Goal: Task Accomplishment & Management: Manage account settings

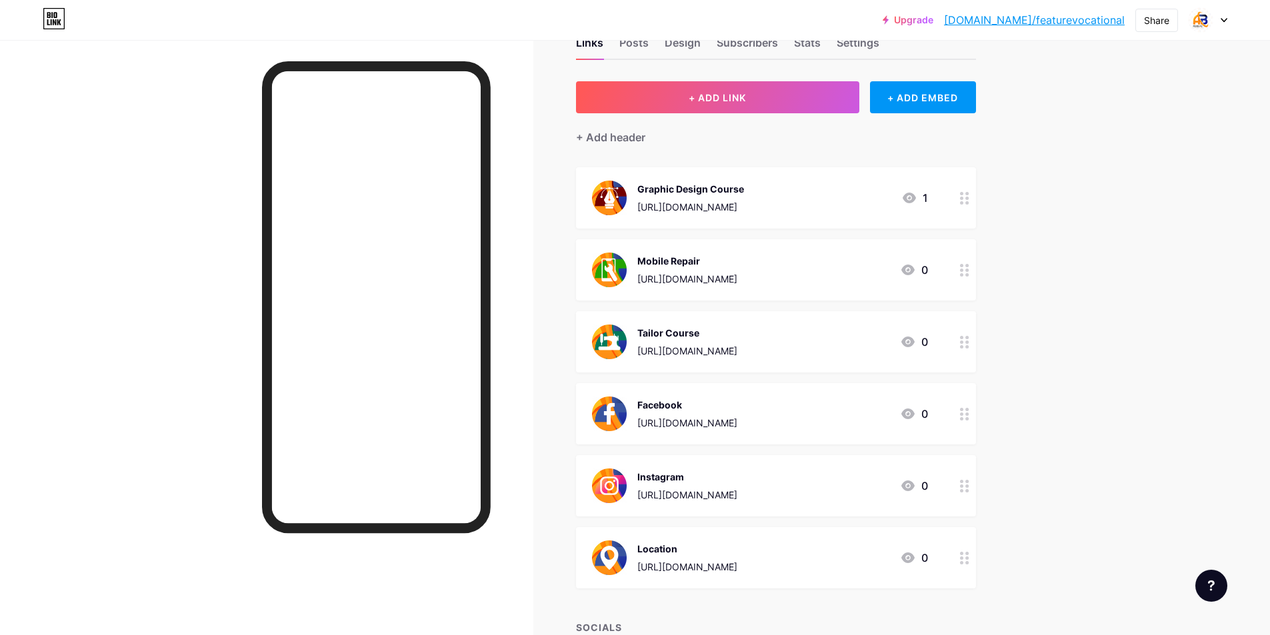
scroll to position [67, 0]
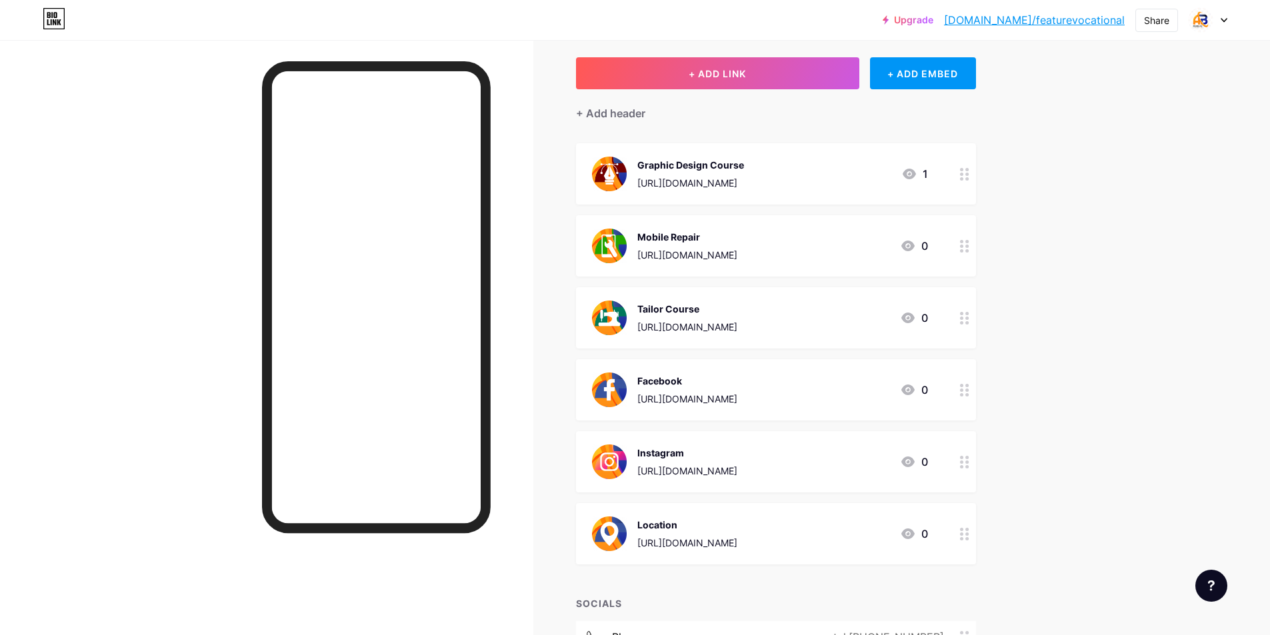
click at [1230, 18] on div "Upgrade bio.link/featur... bio.link/featurevocational Share Switch accounts Fea…" at bounding box center [635, 20] width 1270 height 24
click at [1221, 18] on icon at bounding box center [1224, 20] width 7 height 5
click at [1098, 187] on li "Logout" at bounding box center [1143, 187] width 165 height 36
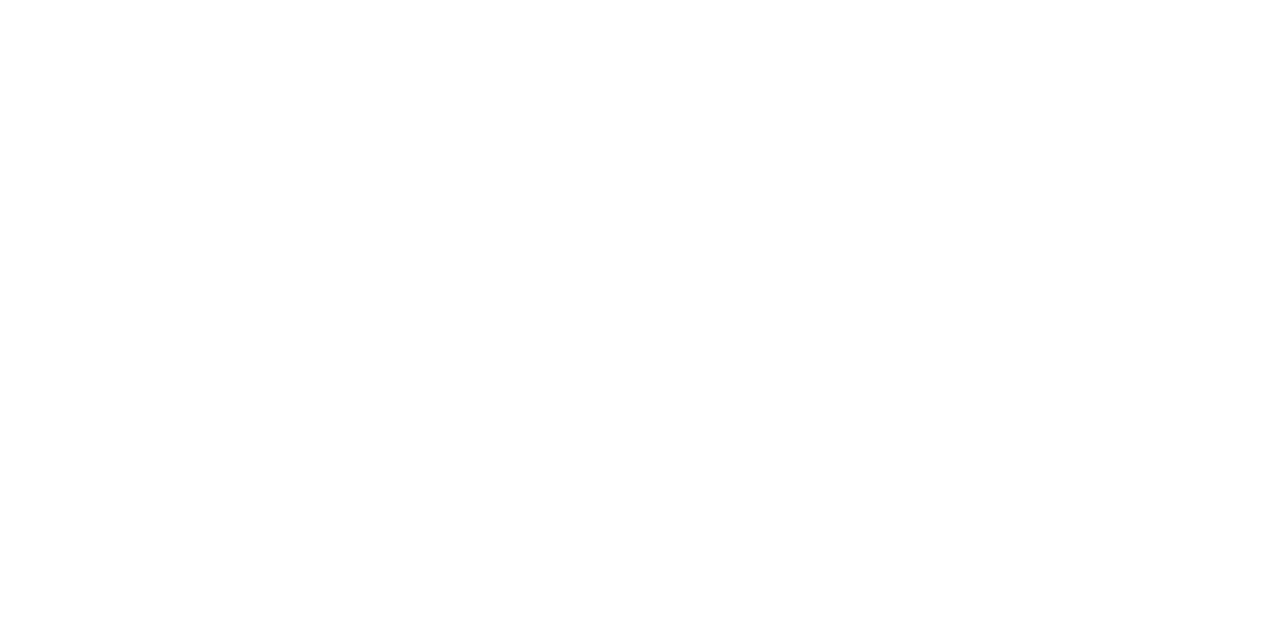
scroll to position [0, 0]
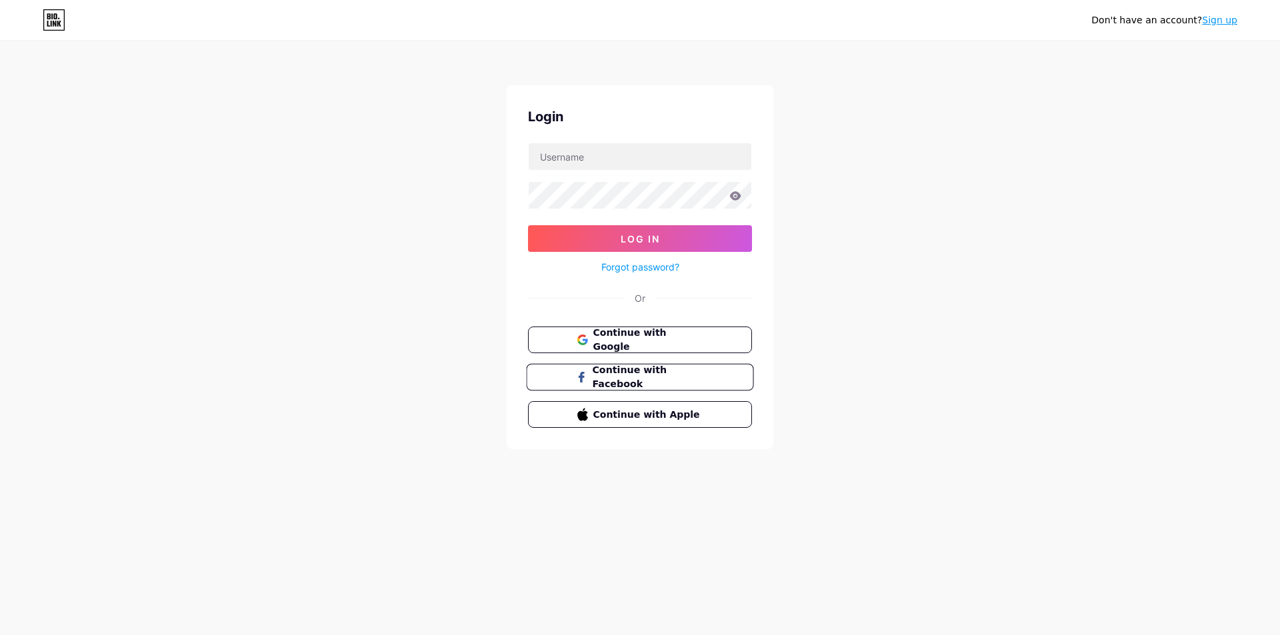
click at [659, 381] on span "Continue with Facebook" at bounding box center [647, 377] width 111 height 29
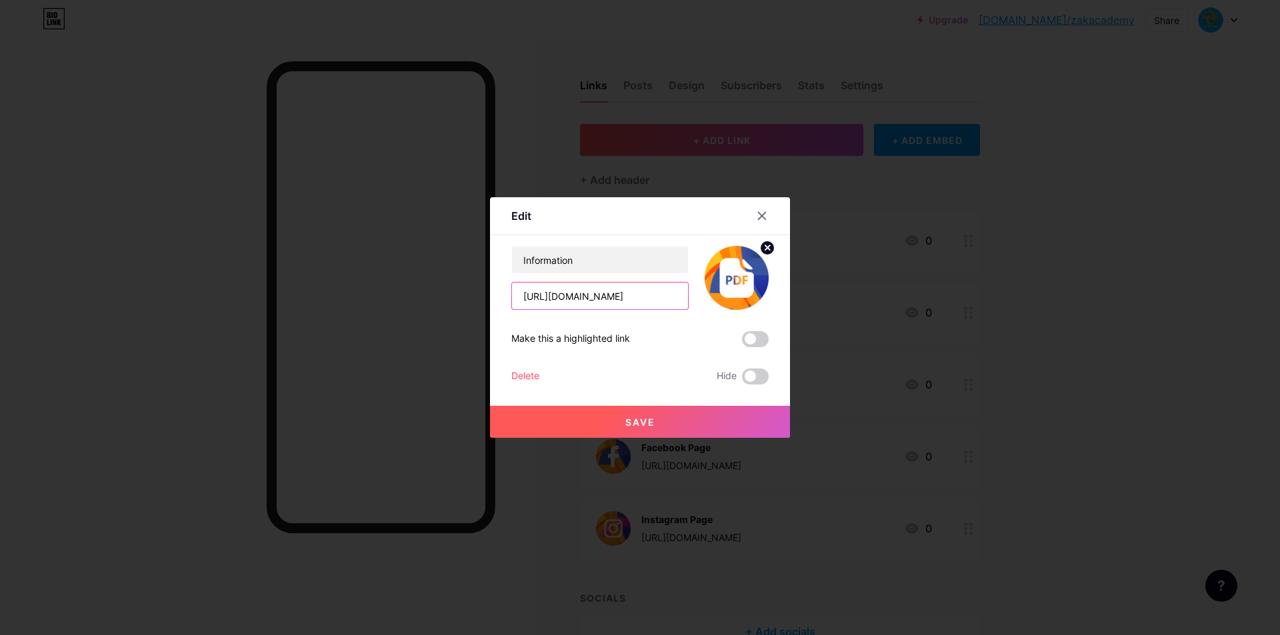
click at [631, 304] on input "https://drive.google.com/file/d/1YCS7x3-bddns9PHU032BrU1jeTikJ-Sb/view?usp=shar…" at bounding box center [600, 296] width 176 height 27
click at [629, 304] on input "https://drive.google.com/file/d/1YCS7x3-bddns9PHU032BrU1jeTikJ-Sb/view?usp=shar…" at bounding box center [600, 296] width 176 height 27
paste input "XOYk3GtxJdjpG2geVauv6ry3riglK3yc"
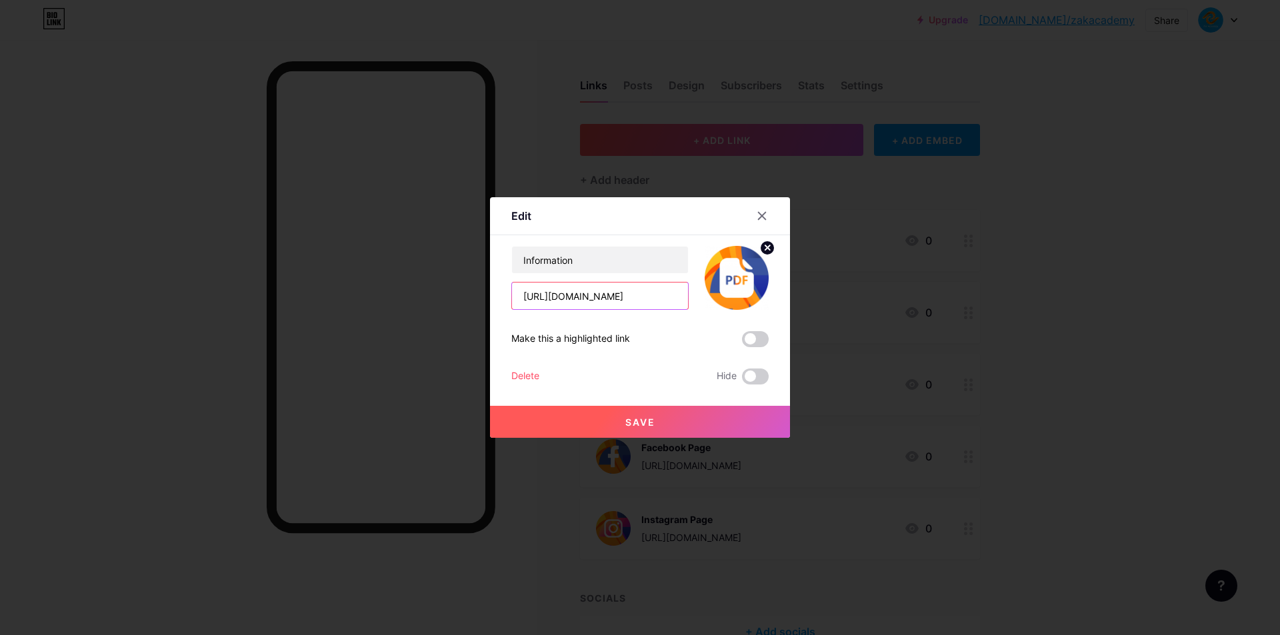
scroll to position [0, 237]
type input "https://drive.google.com/file/d/1XOYk3GtxJdjpG2geVauv6ry3riglK3yc/view?usp=shar…"
drag, startPoint x: 595, startPoint y: 260, endPoint x: 505, endPoint y: 261, distance: 90.0
click at [505, 261] on div "Edit Content YouTube Play YouTube video without leaving your page. ADD Vimeo Pl…" at bounding box center [640, 317] width 300 height 241
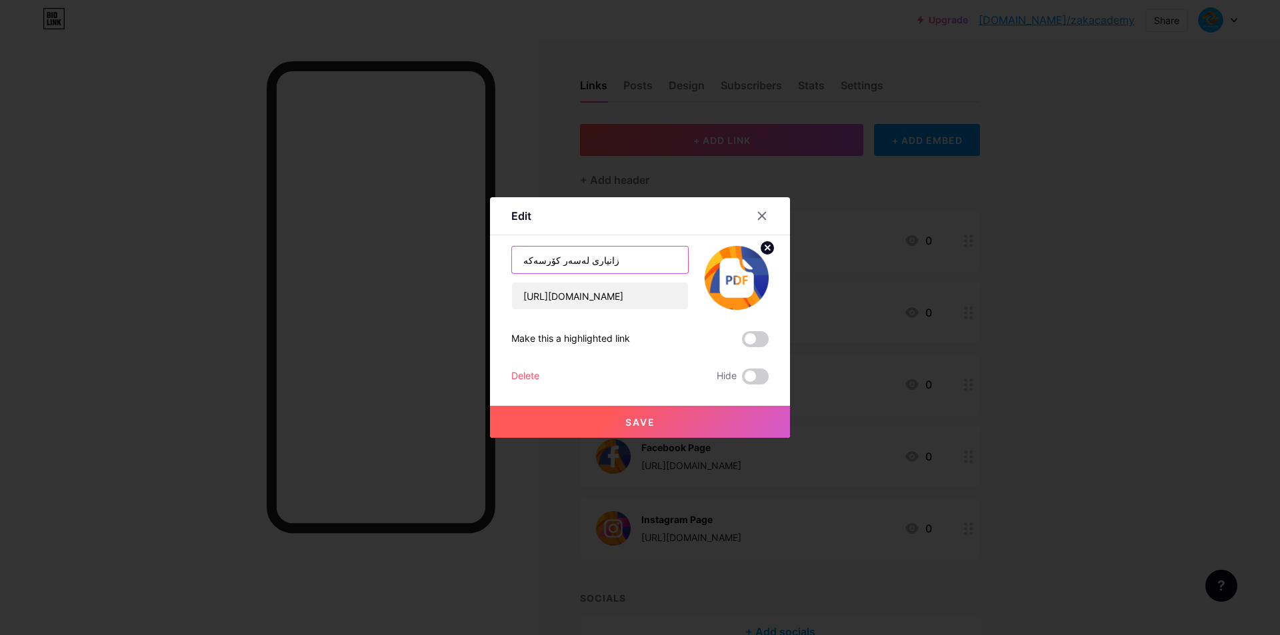
type input "زانیاری لەسەر کۆرسەکە"
click at [657, 412] on button "Save" at bounding box center [640, 422] width 300 height 32
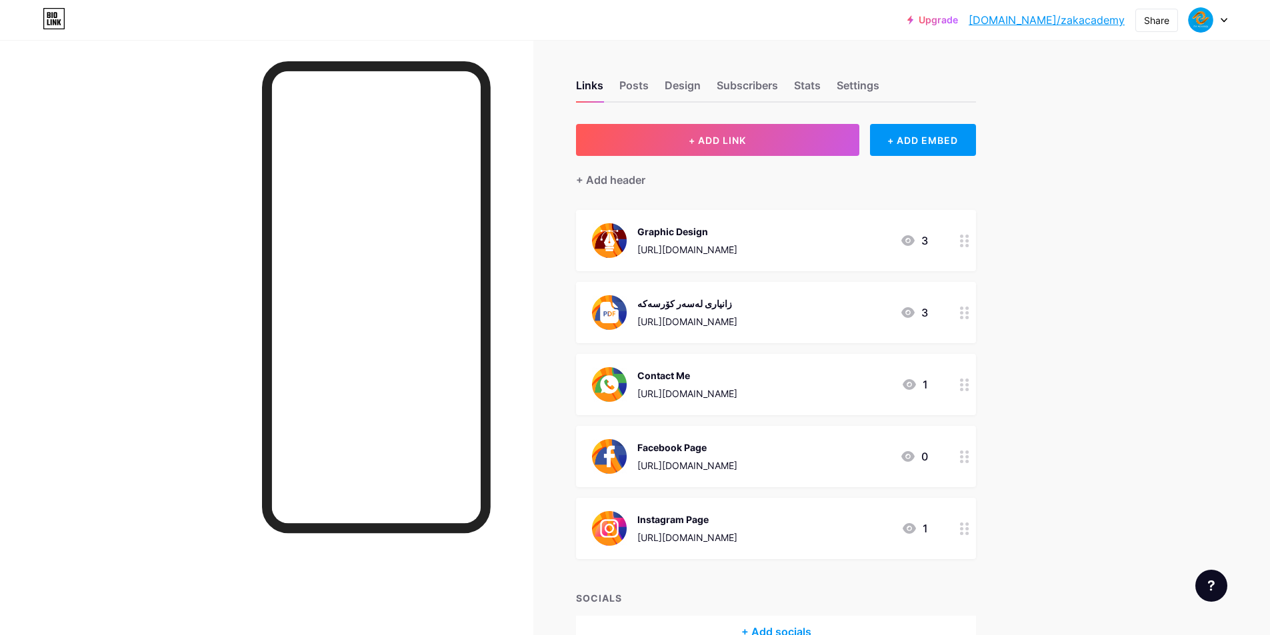
click at [737, 240] on div "Graphic Design https://www.instagram.com/reel/DNxVd8D5Kb-/?utm_source=ig_web_co…" at bounding box center [687, 240] width 100 height 35
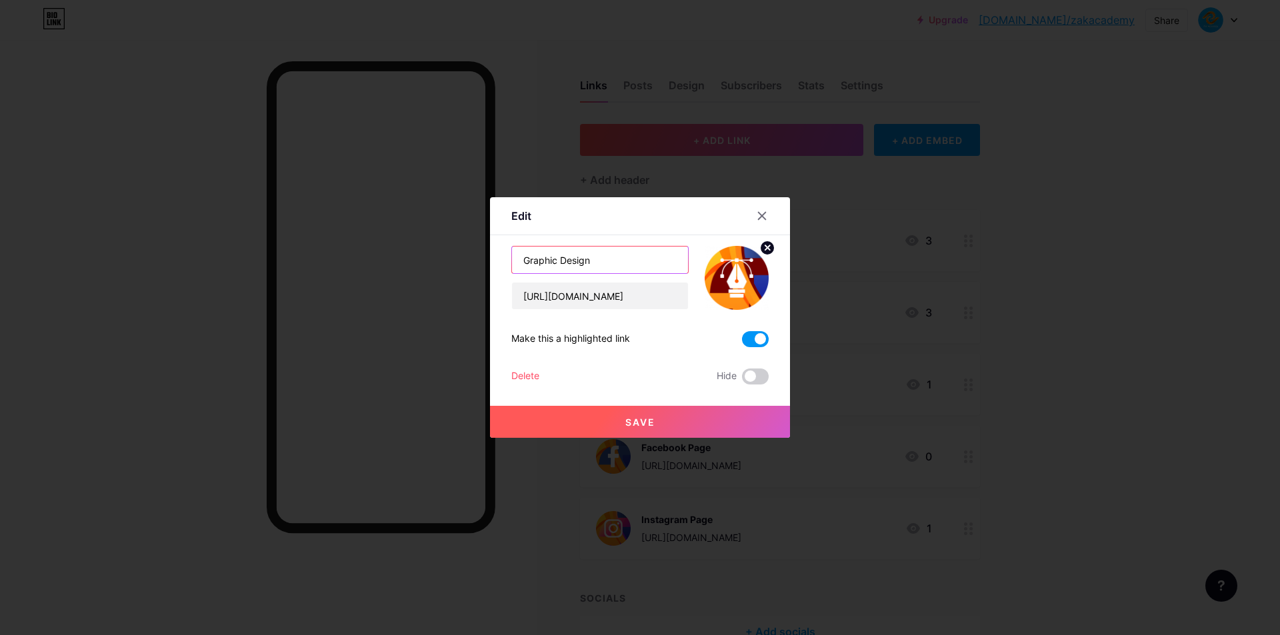
drag, startPoint x: 598, startPoint y: 257, endPoint x: 485, endPoint y: 256, distance: 112.7
click at [487, 257] on div "Edit Content YouTube Play YouTube video without leaving your page. ADD Vimeo Pl…" at bounding box center [640, 317] width 1280 height 635
type input "کۆرسی گرافیک دیزاین ئۆنڵاین"
click at [644, 421] on span "Save" at bounding box center [640, 422] width 30 height 11
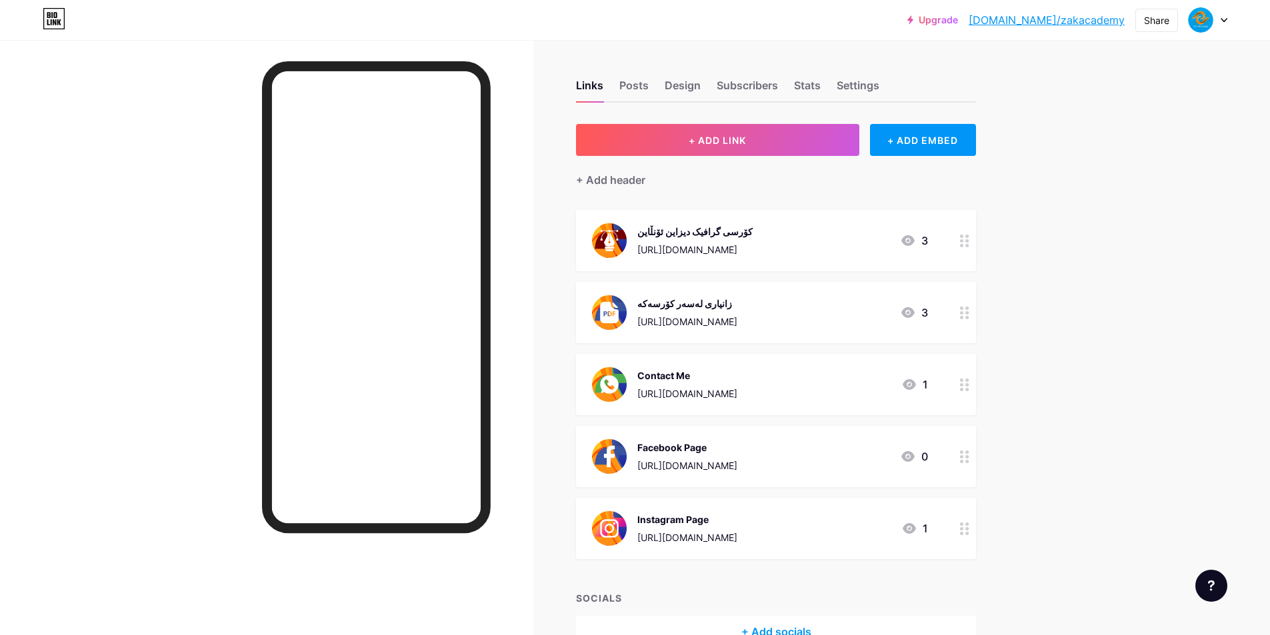
click at [962, 381] on div at bounding box center [964, 384] width 23 height 61
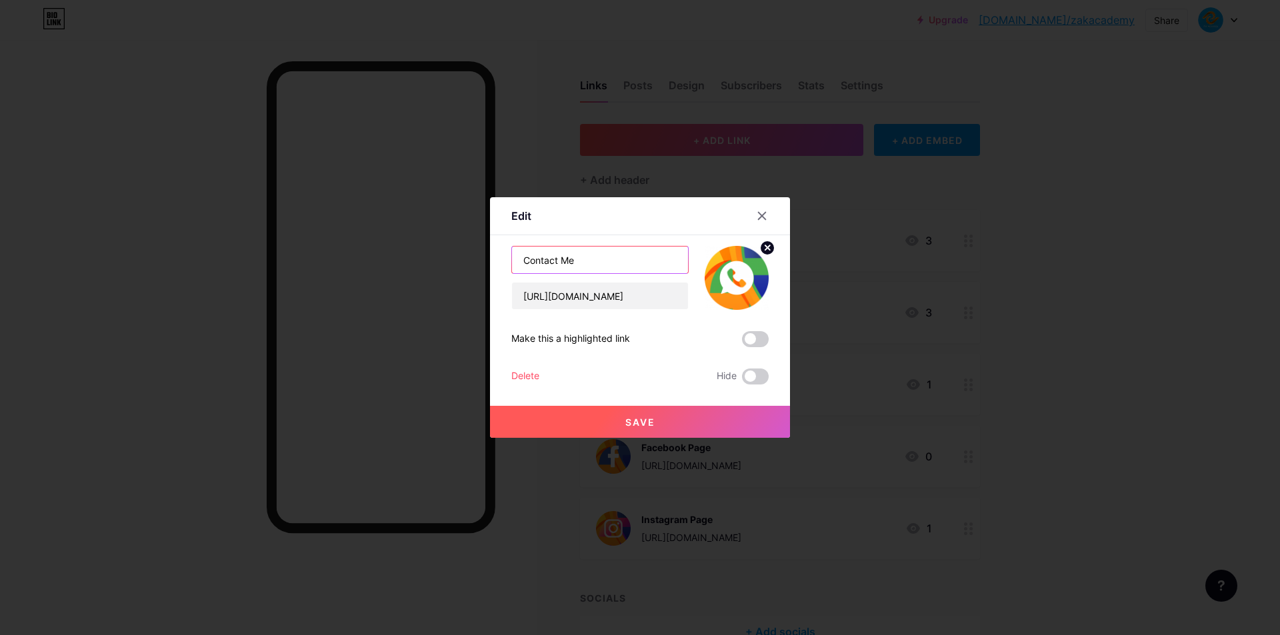
drag, startPoint x: 600, startPoint y: 265, endPoint x: 491, endPoint y: 255, distance: 109.7
click at [499, 260] on div "Edit Content YouTube Play YouTube video without leaving your page. ADD Vimeo Pl…" at bounding box center [640, 317] width 300 height 241
type input "پەیوەندیم پێوە بکە"
click at [601, 415] on button "Save" at bounding box center [640, 422] width 300 height 32
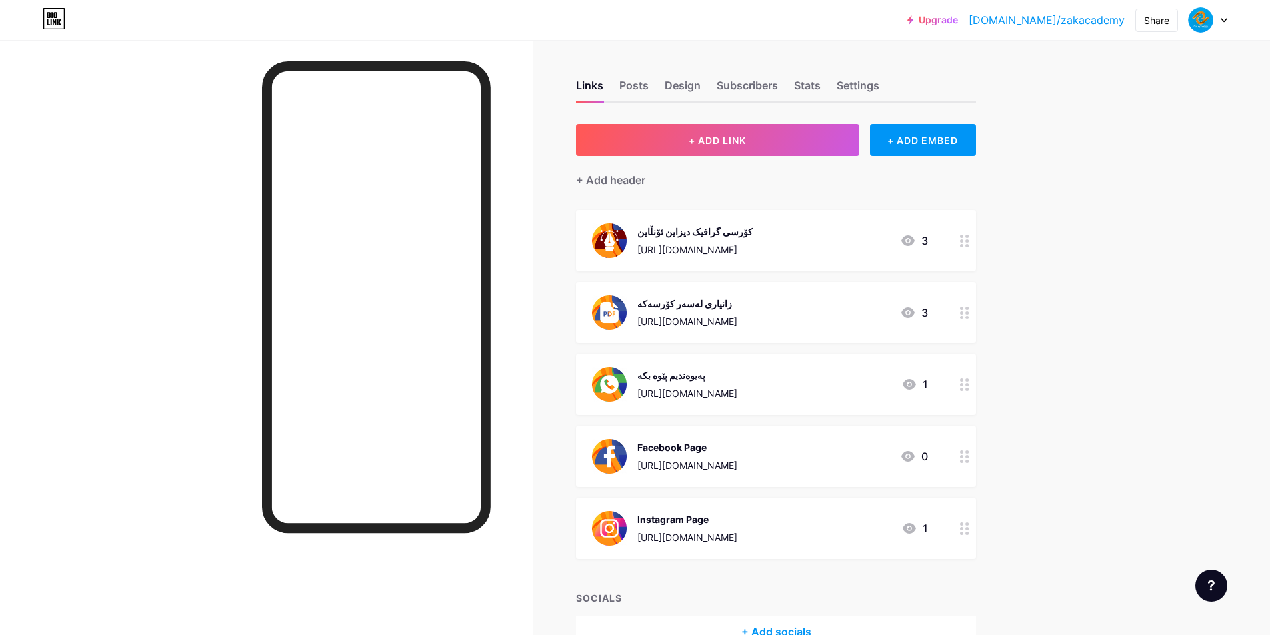
click at [963, 455] on div at bounding box center [964, 456] width 23 height 61
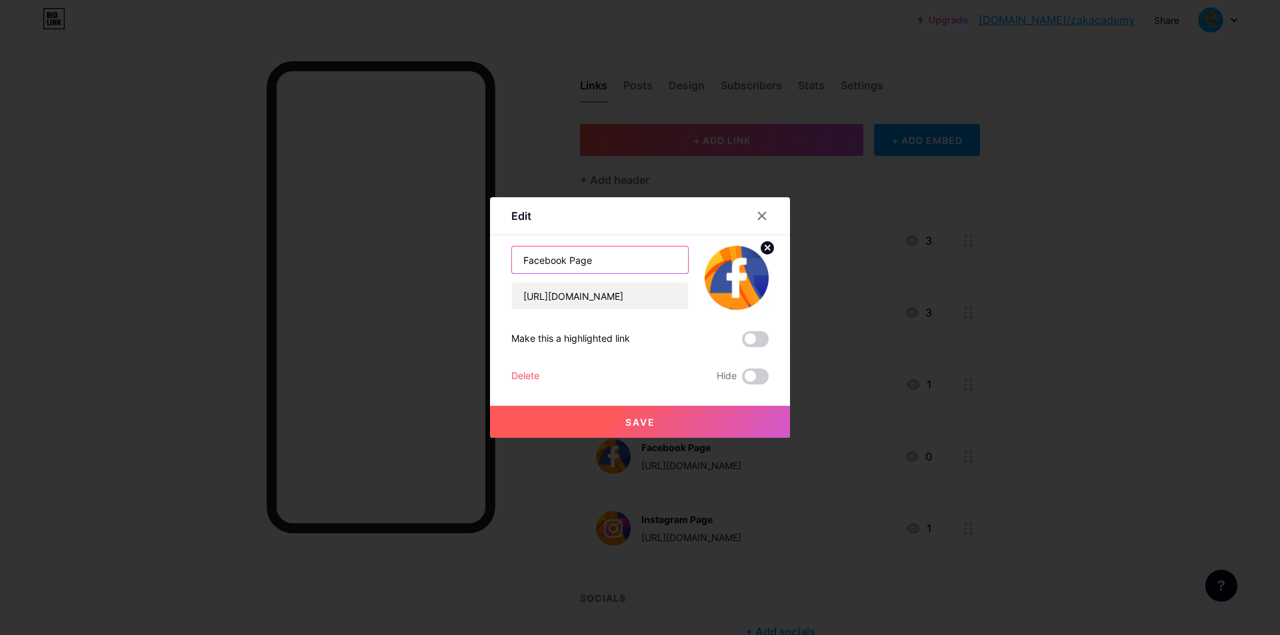
drag, startPoint x: 501, startPoint y: 255, endPoint x: 463, endPoint y: 252, distance: 37.5
click at [463, 252] on div "Edit Content YouTube Play YouTube video without leaving your page. ADD Vimeo Pl…" at bounding box center [640, 317] width 1280 height 635
type input "ئێمە لە فەیسبووک"
click at [631, 417] on span "Save" at bounding box center [640, 422] width 30 height 11
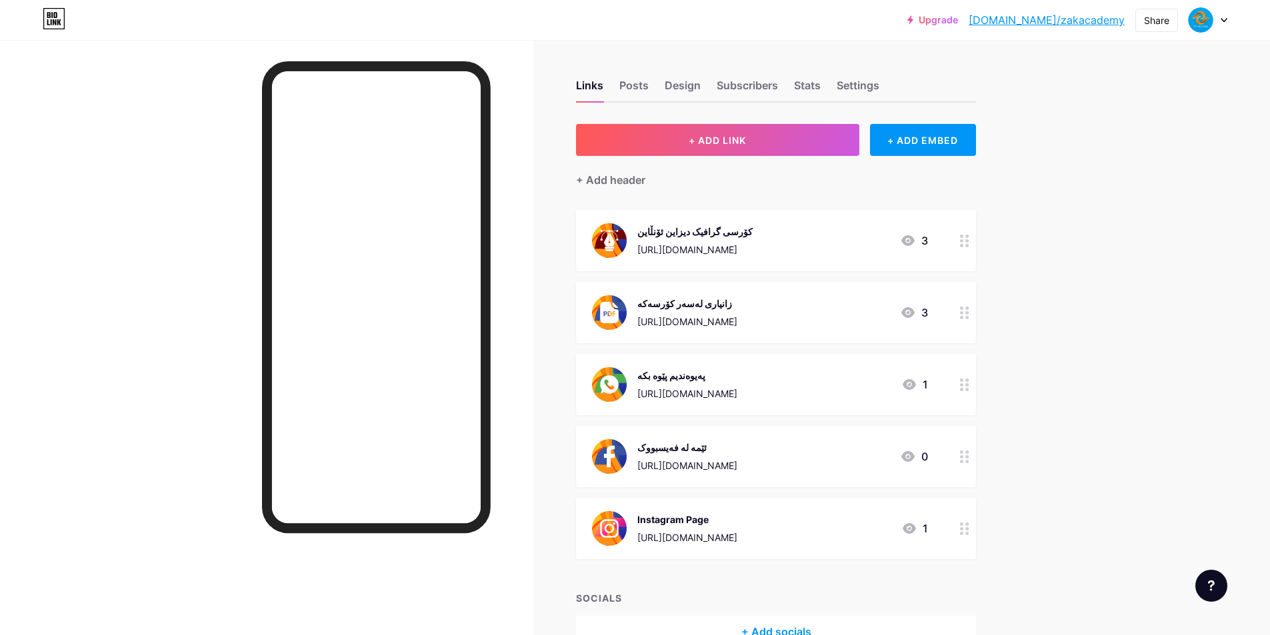
click at [737, 518] on div "Instagram Page" at bounding box center [687, 520] width 100 height 14
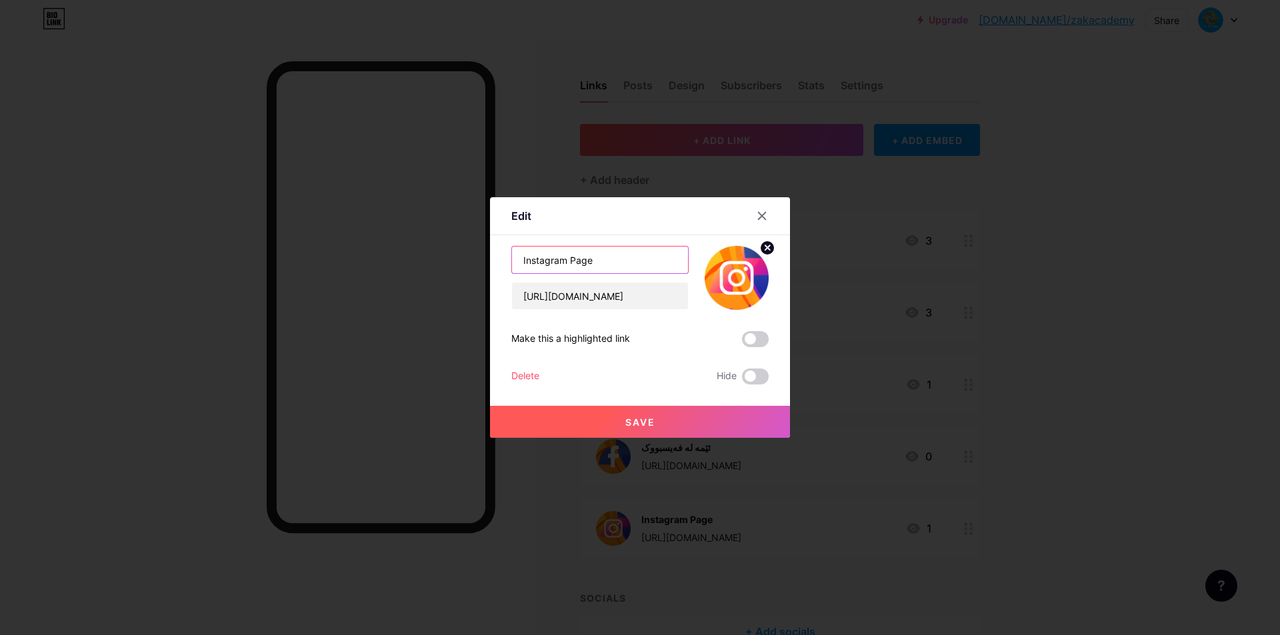
drag, startPoint x: 609, startPoint y: 259, endPoint x: 493, endPoint y: 260, distance: 115.3
click at [495, 261] on div "Edit Content YouTube Play YouTube video without leaving your page. ADD Vimeo Pl…" at bounding box center [640, 317] width 300 height 241
type input "ئێمە لە ئینستاگرام"
click at [627, 420] on span "Save" at bounding box center [640, 422] width 30 height 11
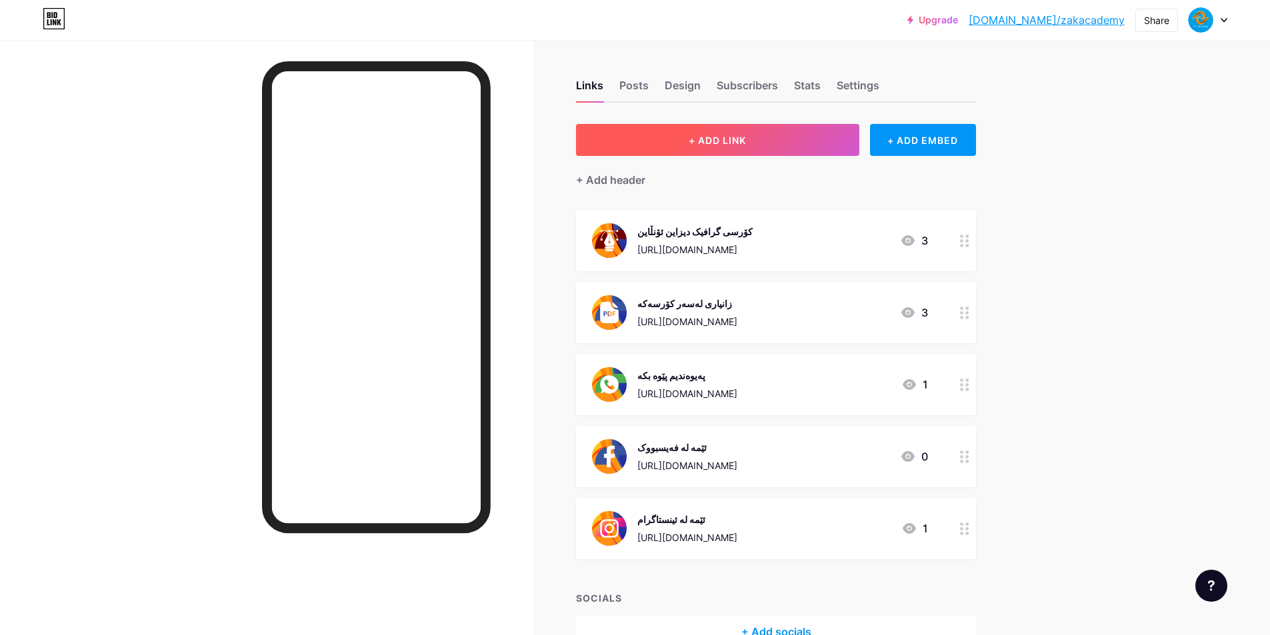
click at [773, 143] on button "+ ADD LINK" at bounding box center [717, 140] width 283 height 32
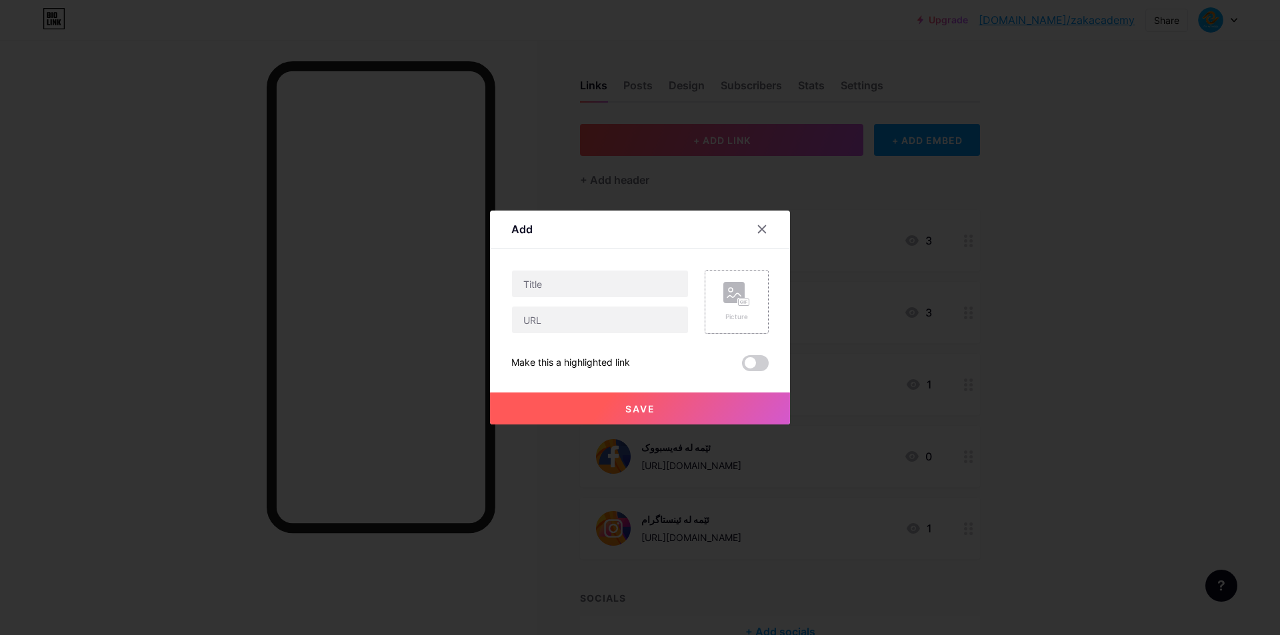
click at [731, 297] on rect at bounding box center [733, 292] width 21 height 21
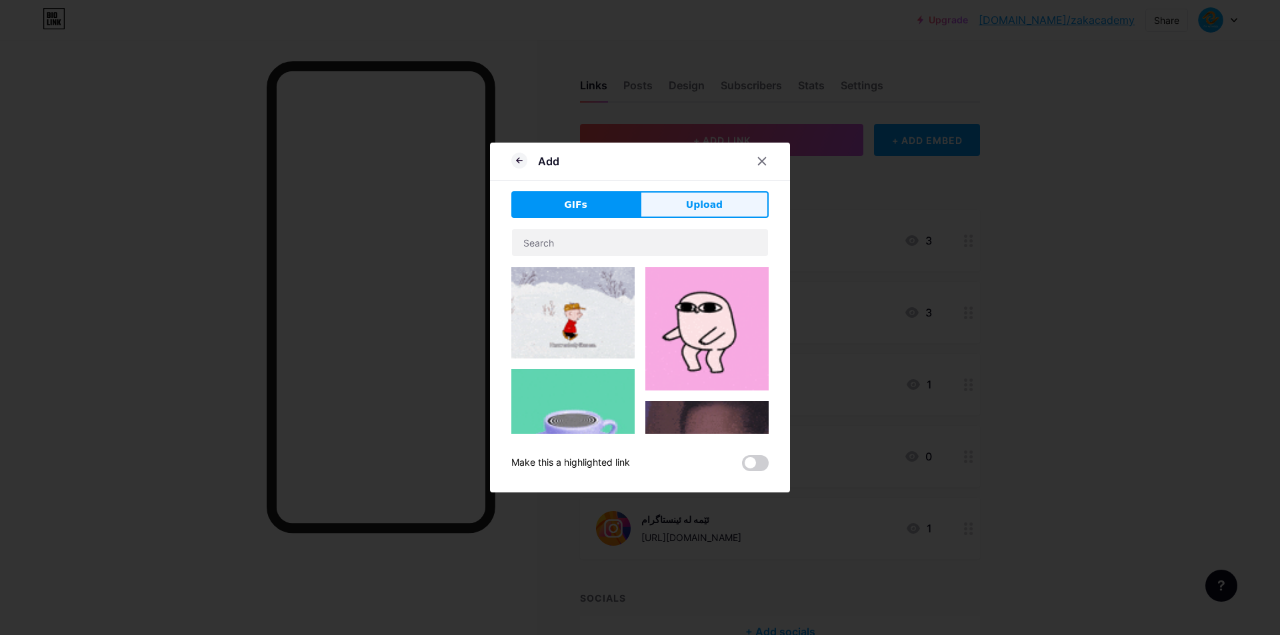
click at [722, 203] on button "Upload" at bounding box center [704, 204] width 129 height 27
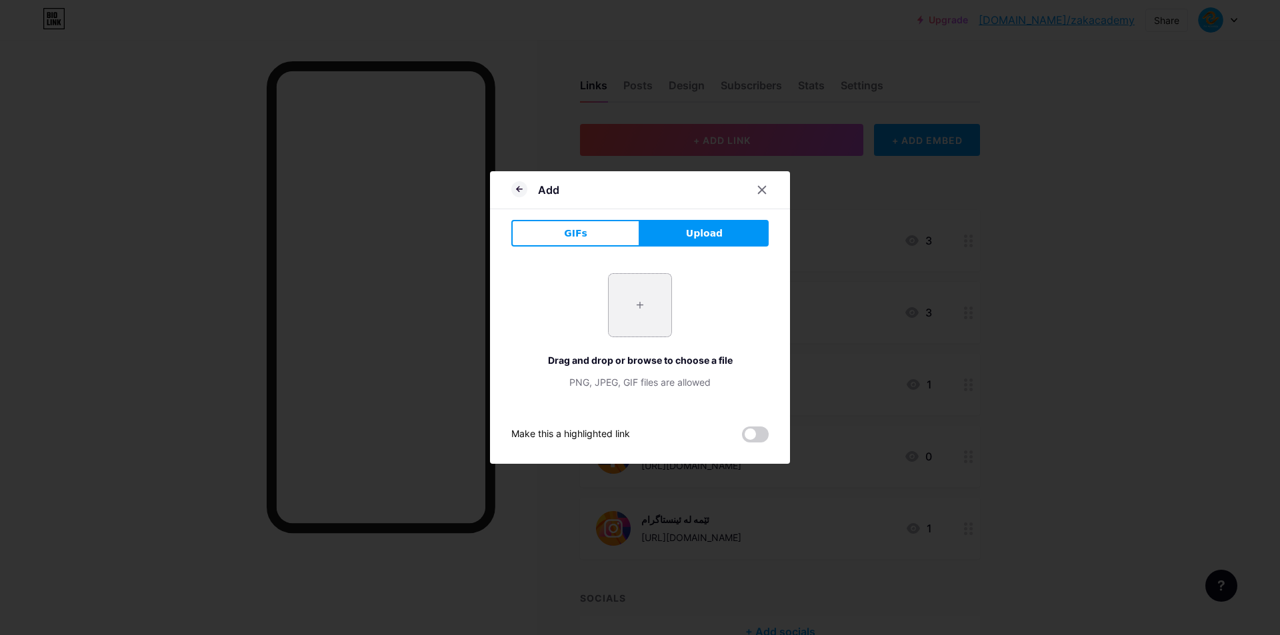
click at [655, 307] on input "file" at bounding box center [640, 305] width 63 height 63
type input "C:\fakepath\Graphic Design.png"
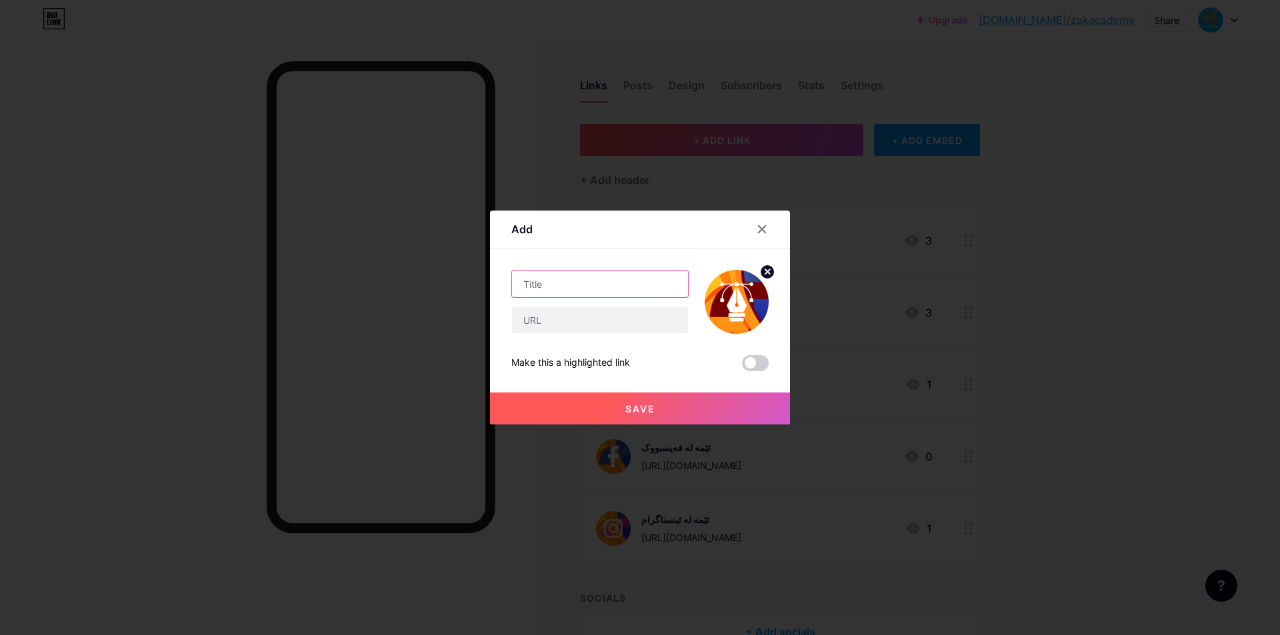
click at [558, 283] on input "text" at bounding box center [600, 284] width 176 height 27
type input "کۆرسی گرافیک دیزاین ڕووبەڕوو"
click at [594, 311] on input "text" at bounding box center [600, 320] width 176 height 27
paste input "https://www.instagram.com/reel/DOJDQpziGs-/?utm_source=ig_web_copy_link&igsh=Mz…"
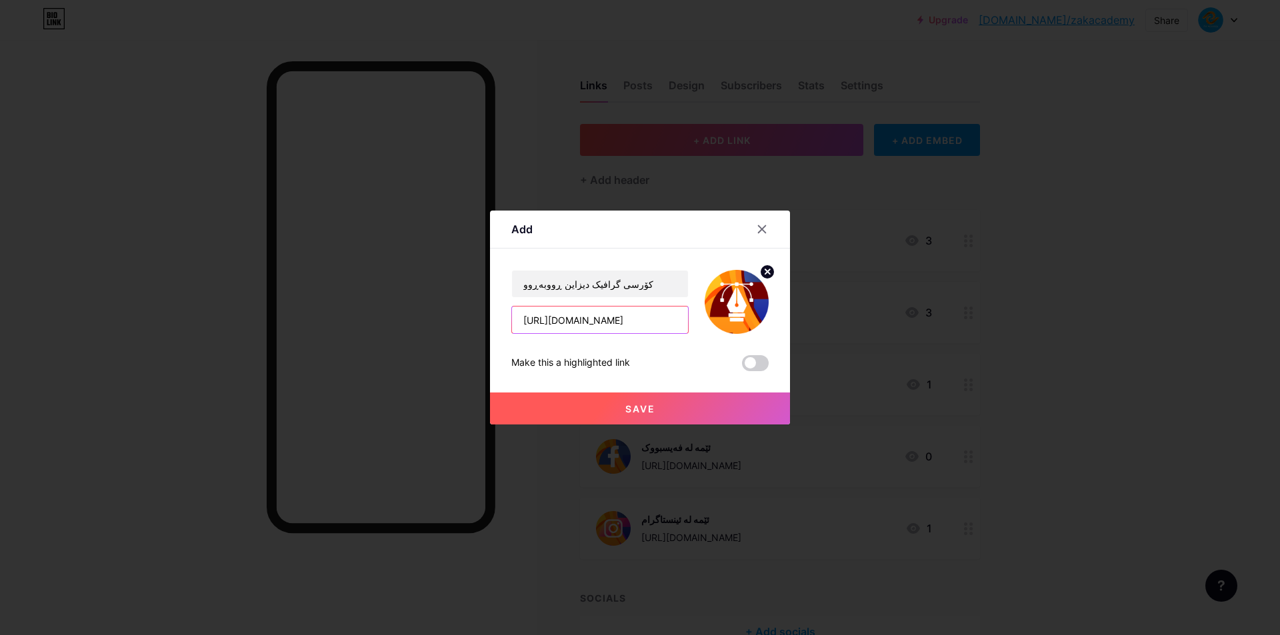
type input "https://www.instagram.com/reel/DOJDQpziGs-/?utm_source=ig_web_copy_link&igsh=Mz…"
click at [623, 407] on button "Save" at bounding box center [640, 409] width 300 height 32
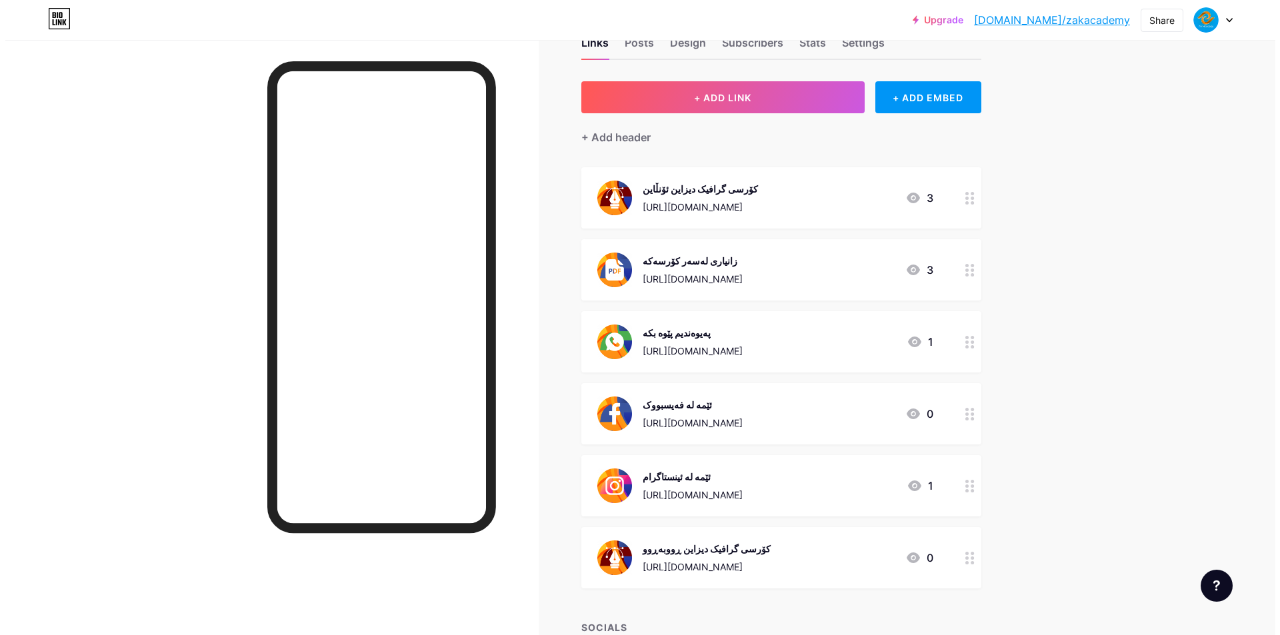
scroll to position [67, 0]
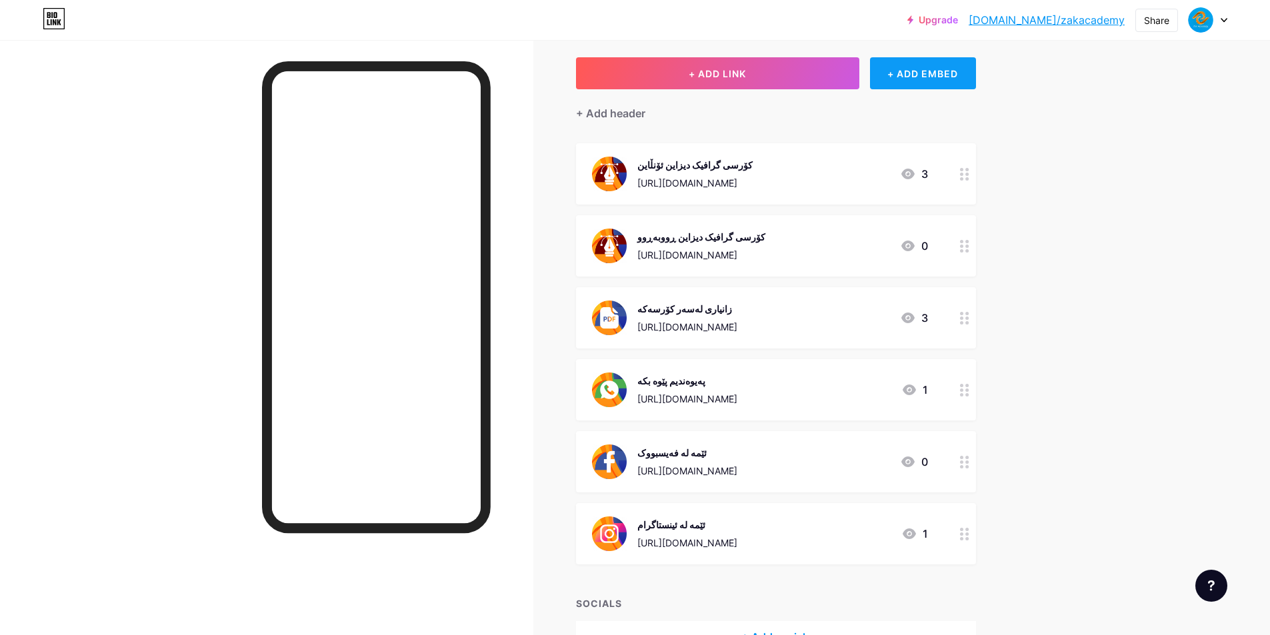
click at [917, 77] on div "+ ADD EMBED" at bounding box center [923, 73] width 106 height 32
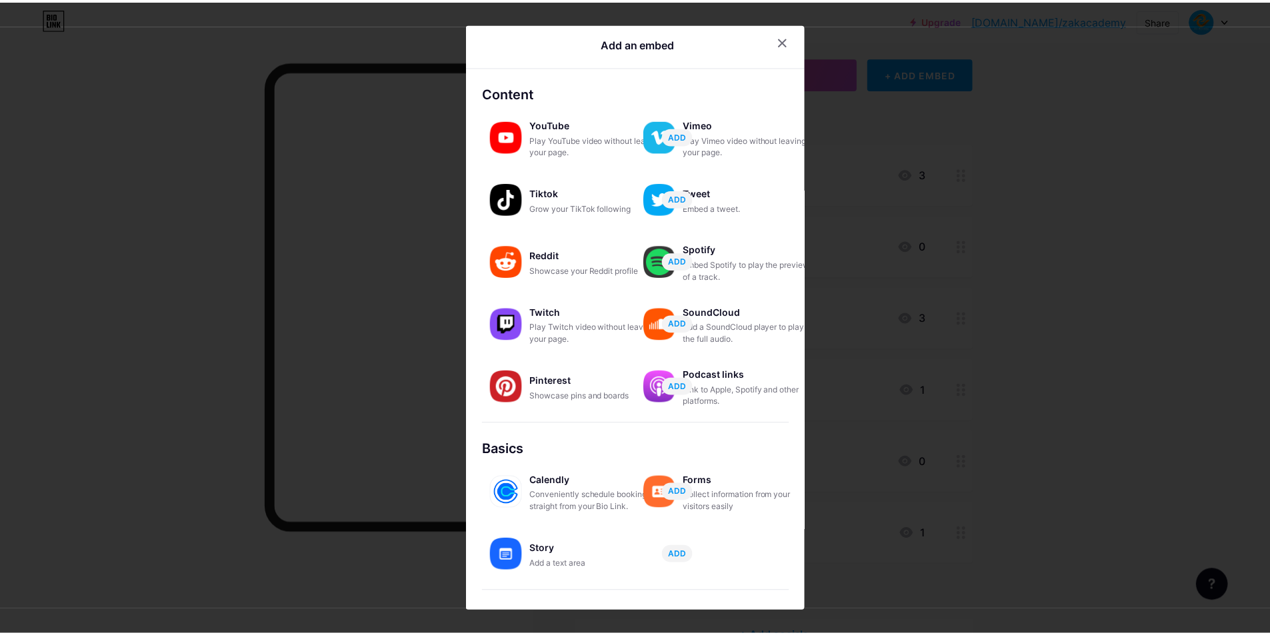
scroll to position [0, 0]
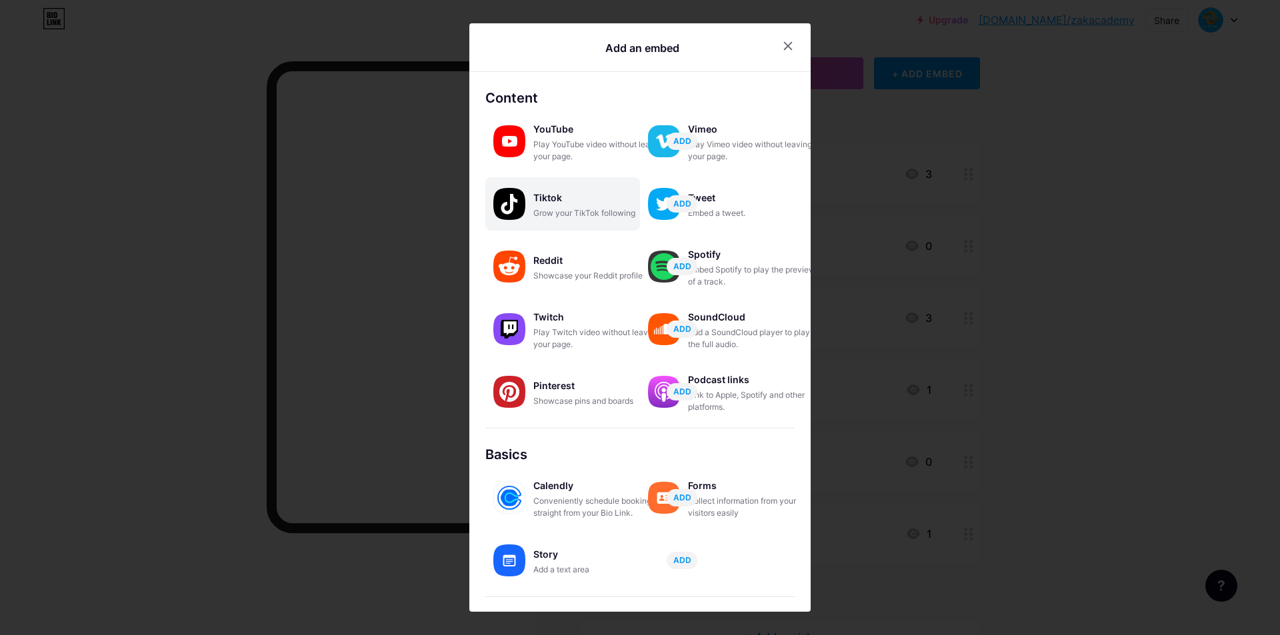
click at [581, 204] on div "Tiktok" at bounding box center [599, 198] width 133 height 19
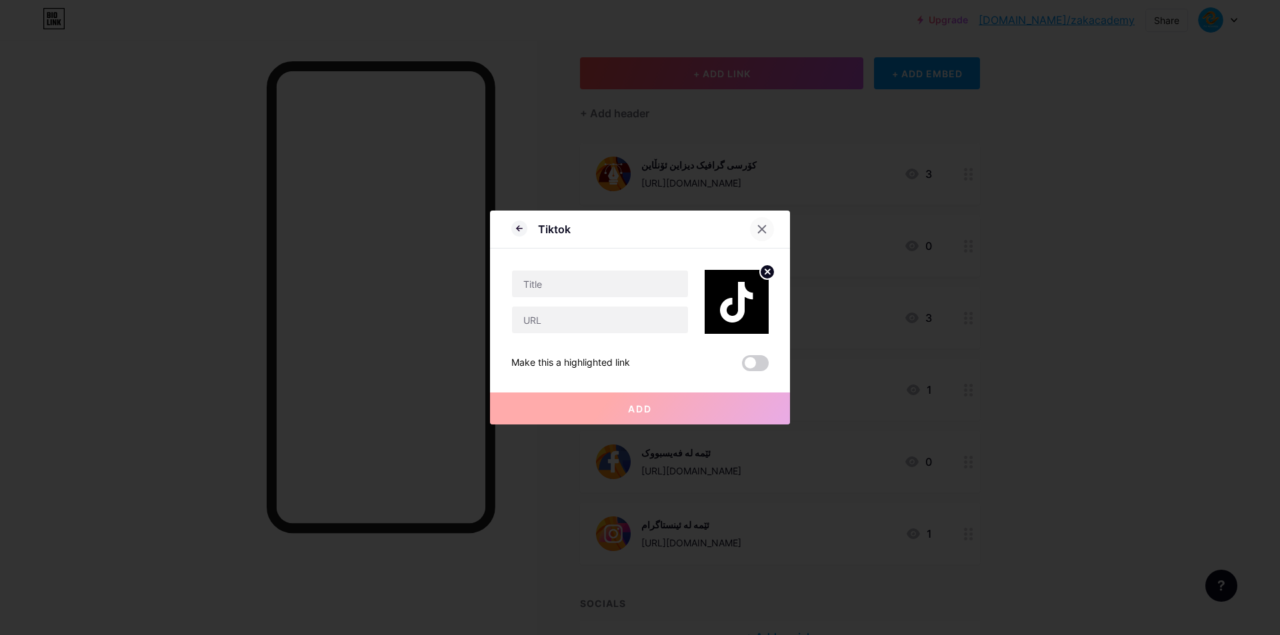
click at [762, 225] on icon at bounding box center [762, 229] width 11 height 11
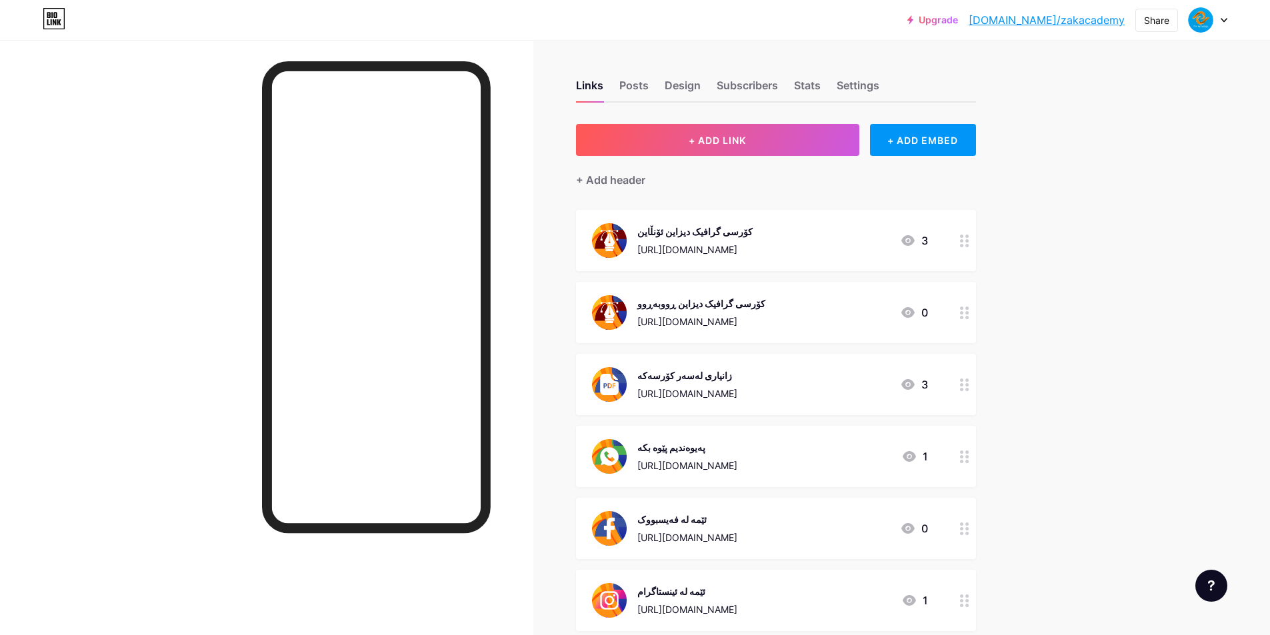
click at [737, 381] on div "زانیاری لەسەر کۆرسەکە" at bounding box center [687, 376] width 100 height 14
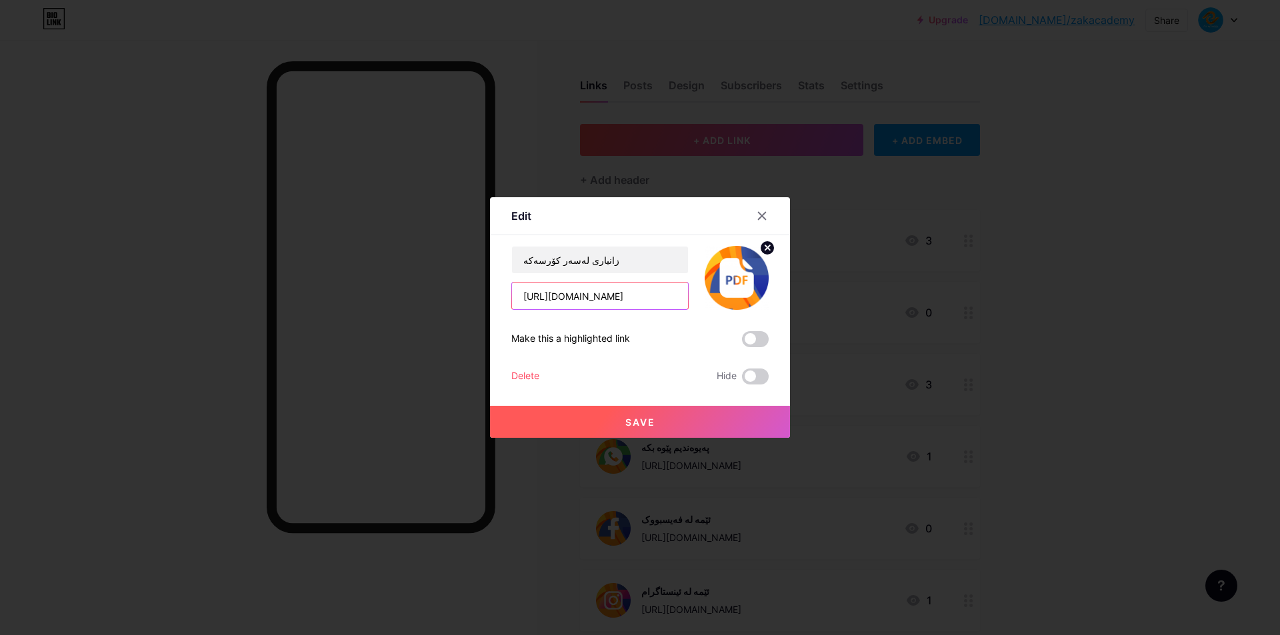
click at [638, 302] on input "https://drive.google.com/file/d/1XOYk3GtxJdjpG2geVauv6ry3riglK3yc/view?usp=shar…" at bounding box center [600, 296] width 176 height 27
paste input "cyrSFY6qKQXUbzUaS8x-A5dkn_Q8WHrD"
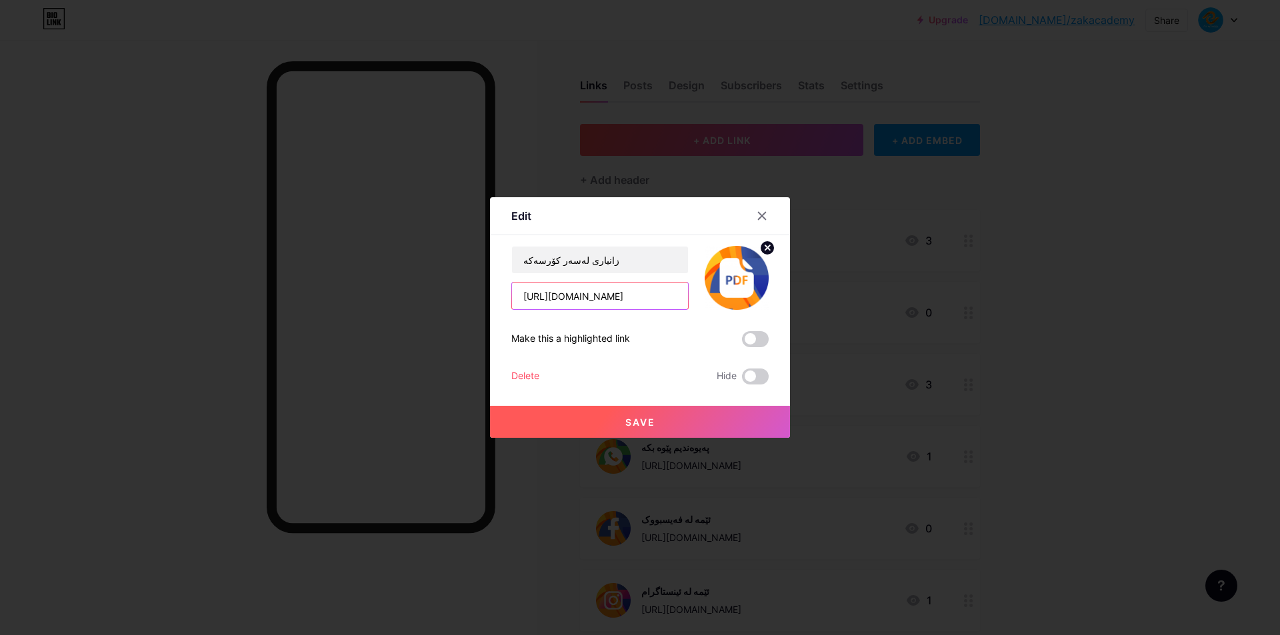
type input "https://drive.google.com/file/d/1cyrSFY6qKQXUbzUaS8x-A5dkn_Q8WHrD/view?usp=shar…"
click at [657, 415] on button "Save" at bounding box center [640, 422] width 300 height 32
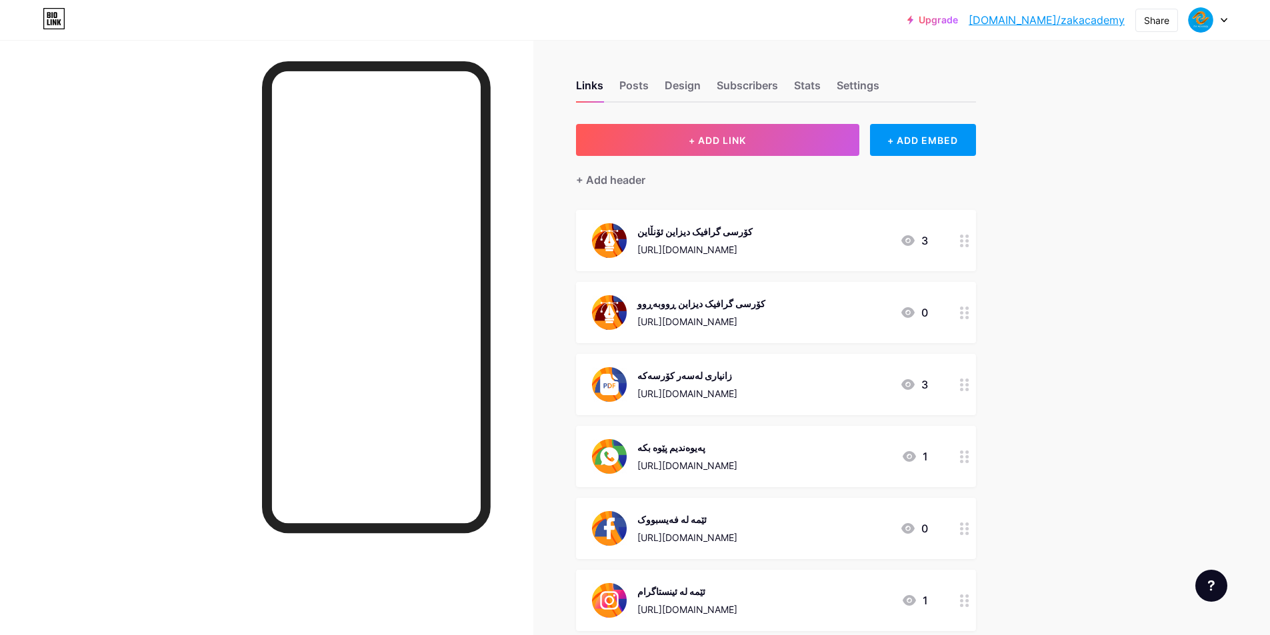
click at [1219, 25] on div at bounding box center [1208, 20] width 39 height 24
click at [1103, 187] on li "Logout" at bounding box center [1143, 187] width 165 height 36
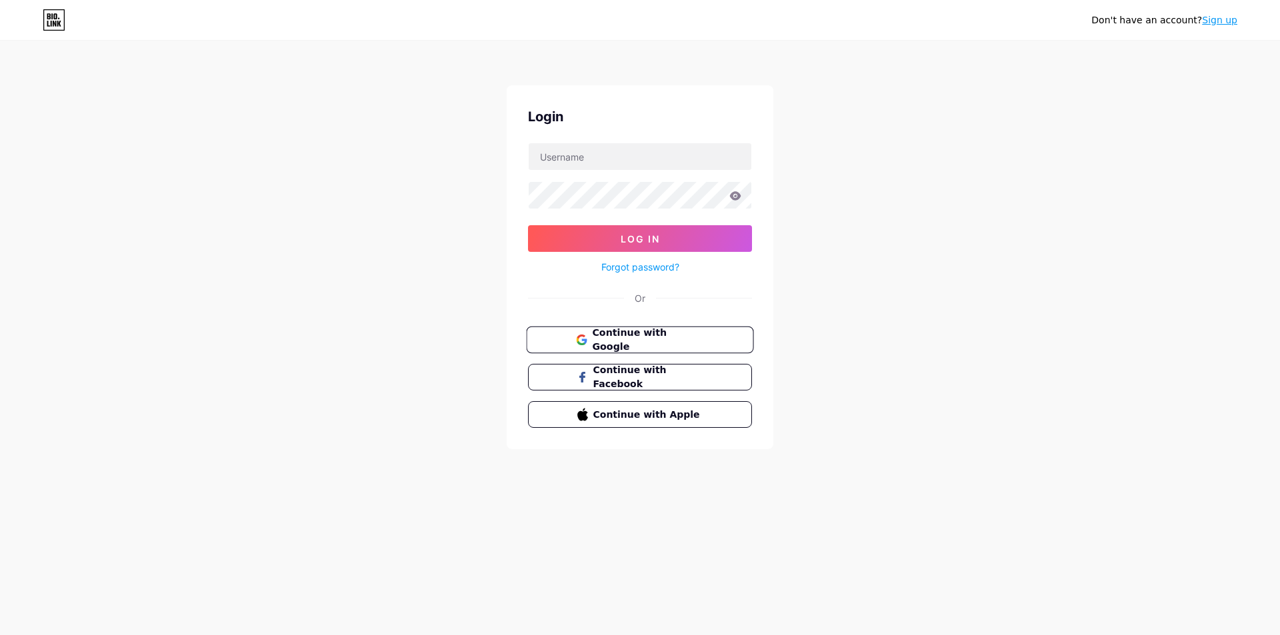
click at [668, 339] on span "Continue with Google" at bounding box center [647, 340] width 111 height 29
